Goal: Task Accomplishment & Management: Complete application form

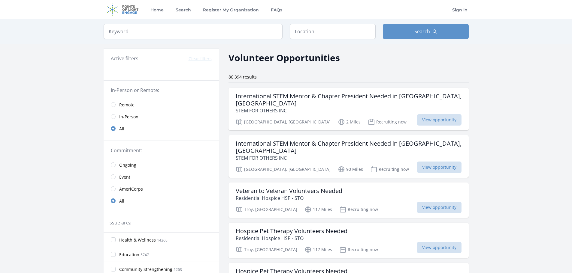
click at [113, 109] on link "Remote" at bounding box center [161, 105] width 115 height 12
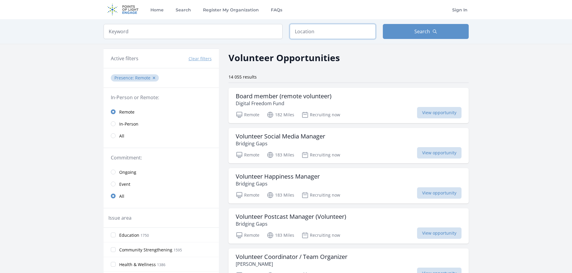
click at [321, 35] on input "text" at bounding box center [333, 31] width 86 height 15
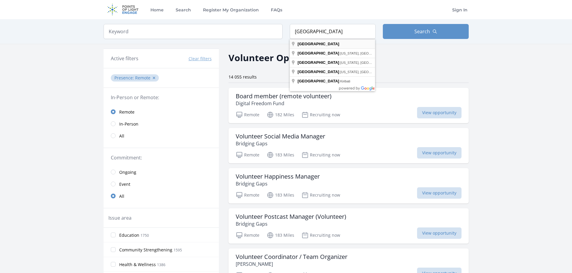
type input "Poland"
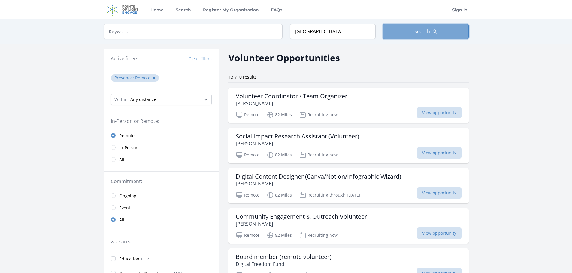
click at [445, 28] on button "Search" at bounding box center [426, 31] width 86 height 15
click at [414, 35] on button "Search" at bounding box center [426, 31] width 86 height 15
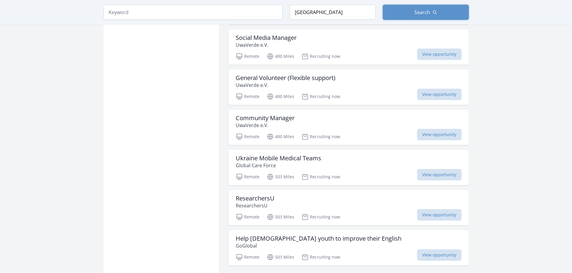
scroll to position [630, 0]
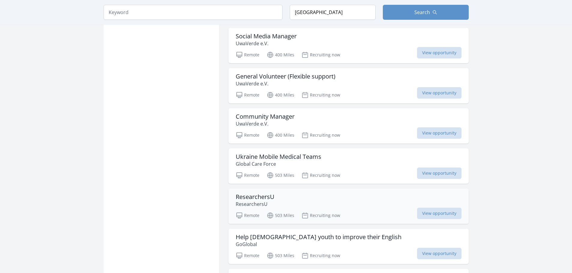
click at [258, 194] on h3 "ResearchersU" at bounding box center [255, 197] width 39 height 7
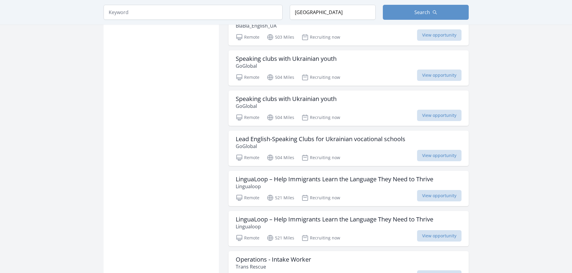
scroll to position [990, 0]
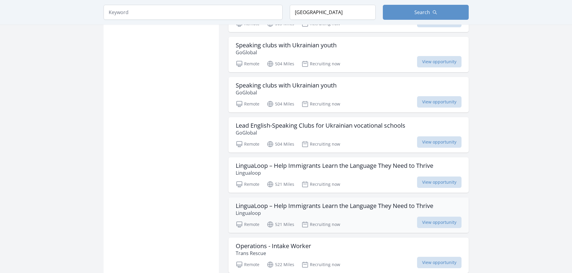
click at [297, 203] on h3 "LinguaLoop – Help Immigrants Learn the Language They Need to Thrive" at bounding box center [334, 206] width 197 height 7
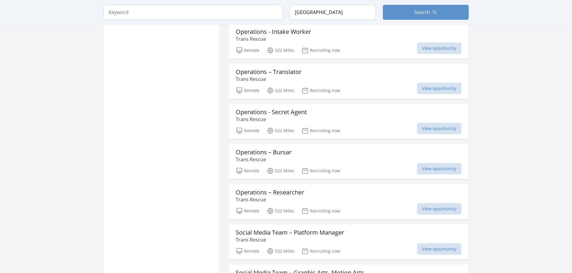
scroll to position [1230, 0]
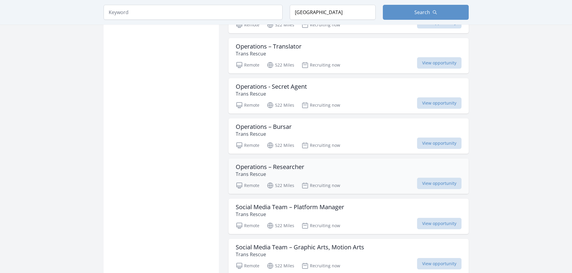
click at [286, 164] on h3 "Operations – Researcher" at bounding box center [270, 167] width 68 height 7
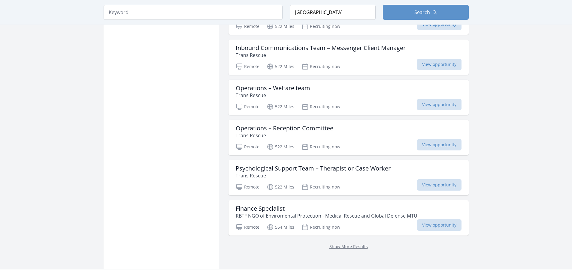
scroll to position [1530, 0]
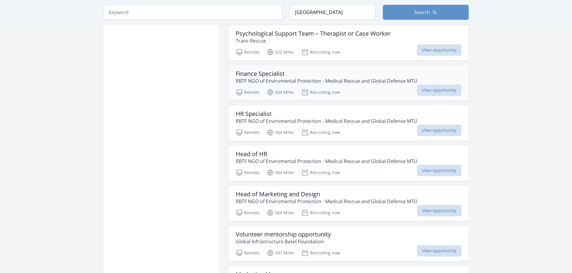
scroll to position [1620, 0]
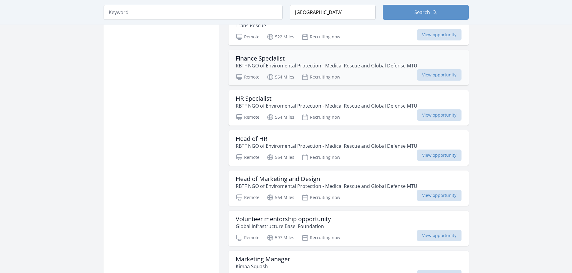
click at [334, 64] on div "Finance Specialist RBTF NGO of Enviromental Protection - Medical Rescue and Glo…" at bounding box center [348, 67] width 240 height 35
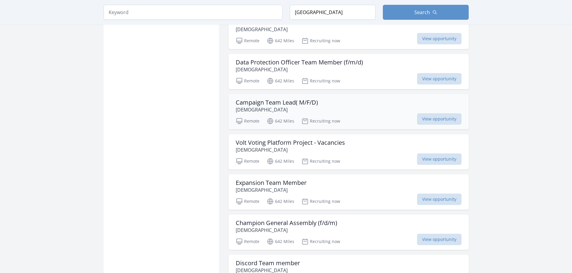
scroll to position [2130, 0]
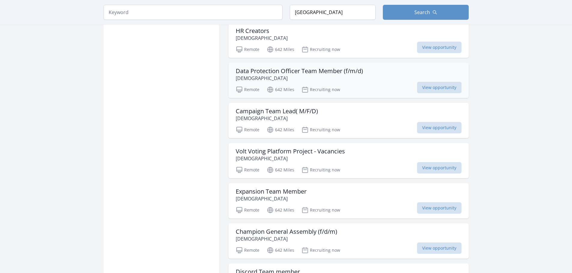
click at [288, 68] on h3 "Data Protection Officer Team Member (f/m/d)" at bounding box center [299, 71] width 127 height 7
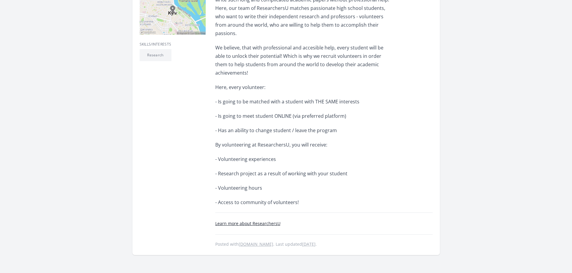
scroll to position [180, 0]
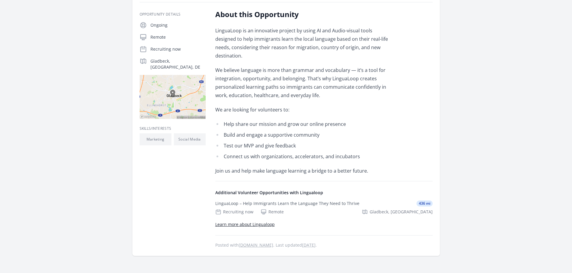
scroll to position [120, 0]
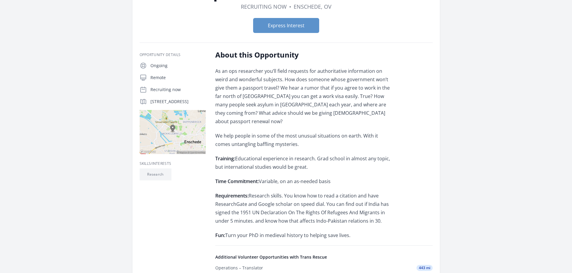
scroll to position [90, 0]
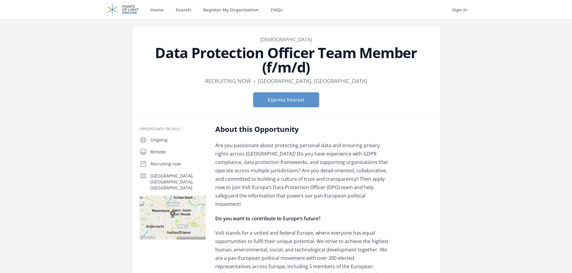
click at [290, 90] on div "Express Interest" at bounding box center [286, 100] width 293 height 25
click at [289, 98] on button "Express Interest" at bounding box center [286, 99] width 66 height 15
